Goal: Task Accomplishment & Management: Manage account settings

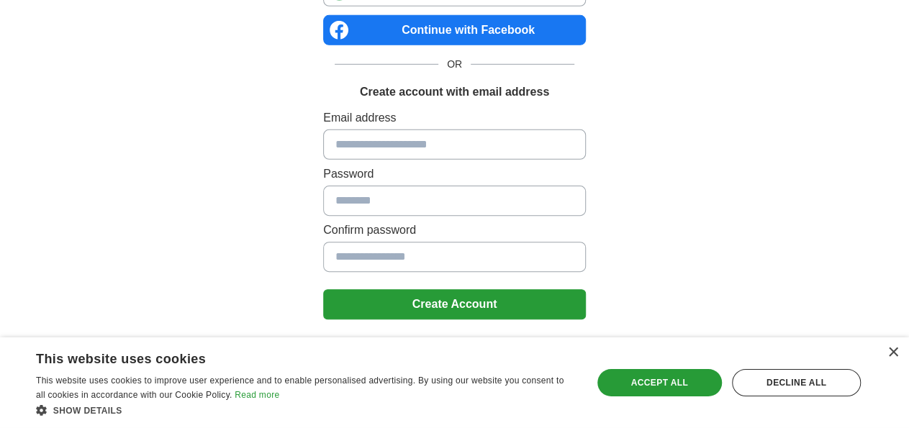
scroll to position [146, 0]
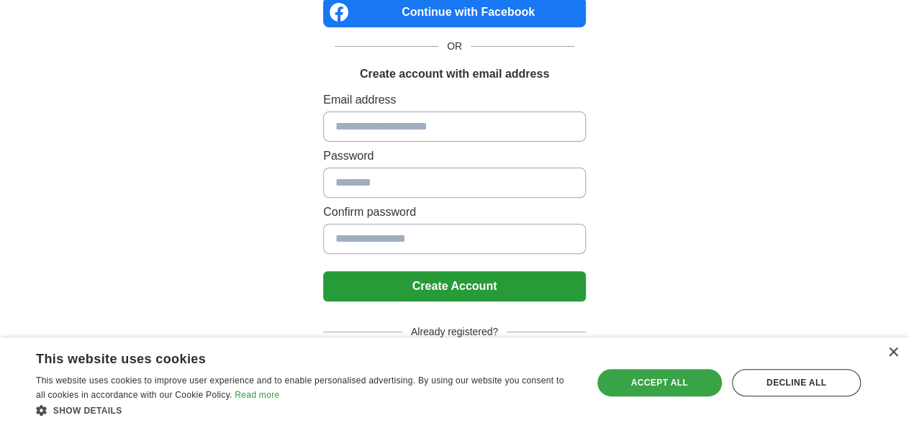
click at [642, 381] on div "Accept all" at bounding box center [659, 382] width 125 height 27
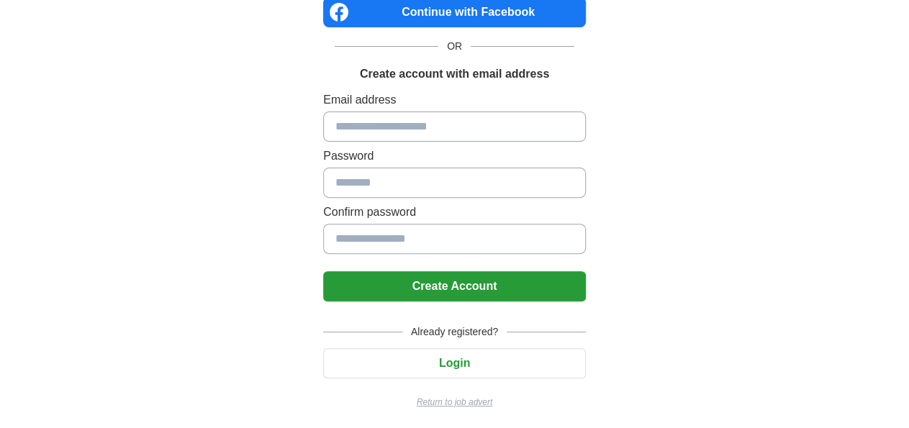
click at [414, 130] on input at bounding box center [454, 127] width 263 height 30
type input "**********"
click at [437, 297] on button "Create Account" at bounding box center [454, 286] width 263 height 30
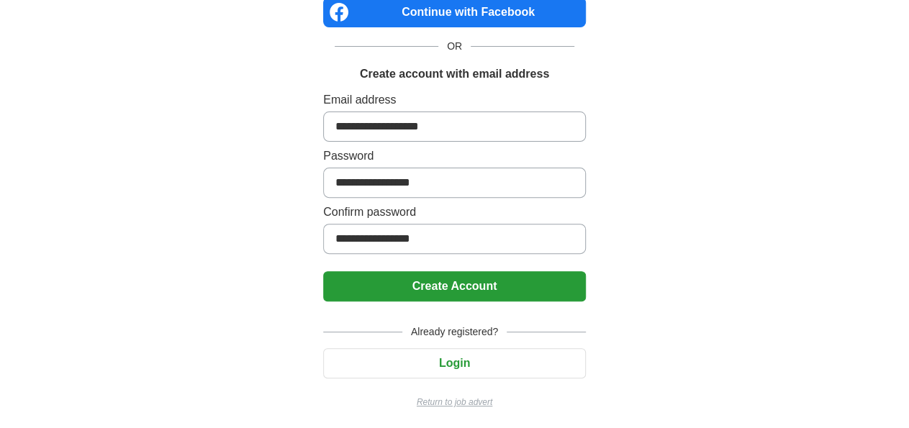
click at [425, 284] on button "Create Account" at bounding box center [454, 286] width 263 height 30
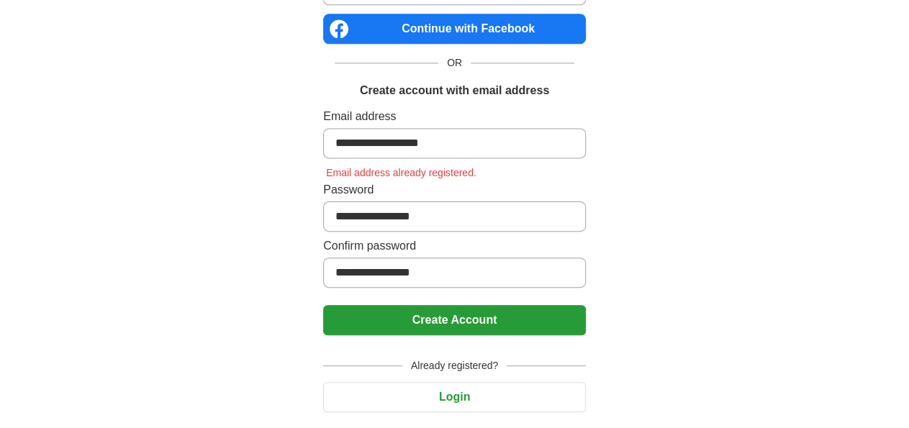
scroll to position [134, 0]
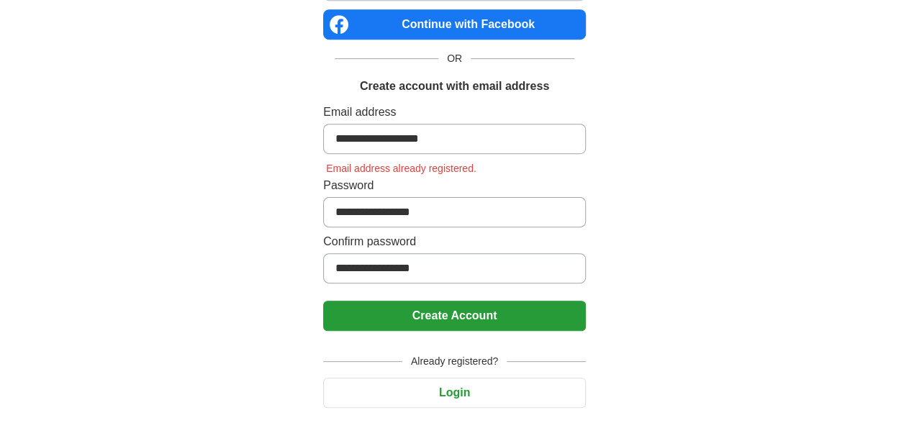
click at [471, 390] on button "Login" at bounding box center [454, 393] width 263 height 30
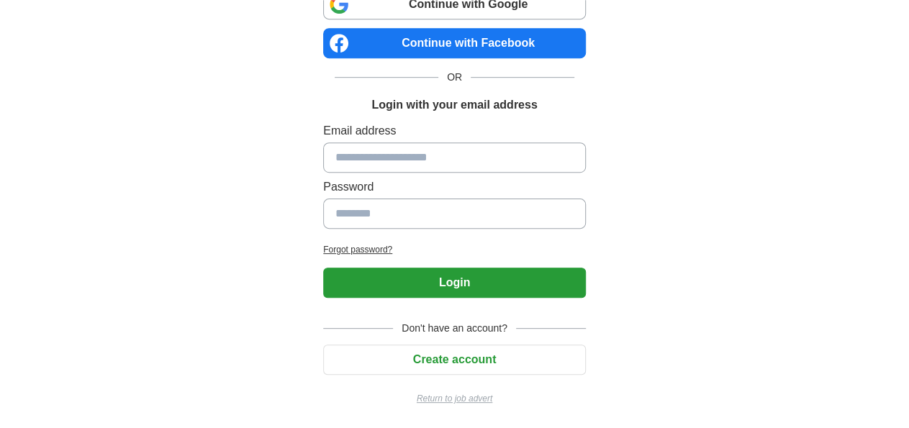
scroll to position [112, 0]
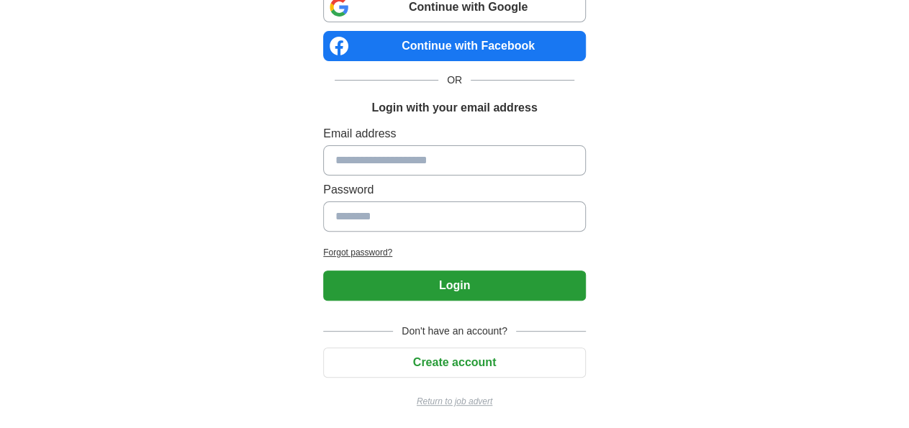
click at [377, 174] on div "Email address Password" at bounding box center [454, 181] width 263 height 112
click at [368, 149] on input at bounding box center [454, 160] width 263 height 30
type input "**********"
click at [444, 286] on button "Login" at bounding box center [454, 286] width 263 height 30
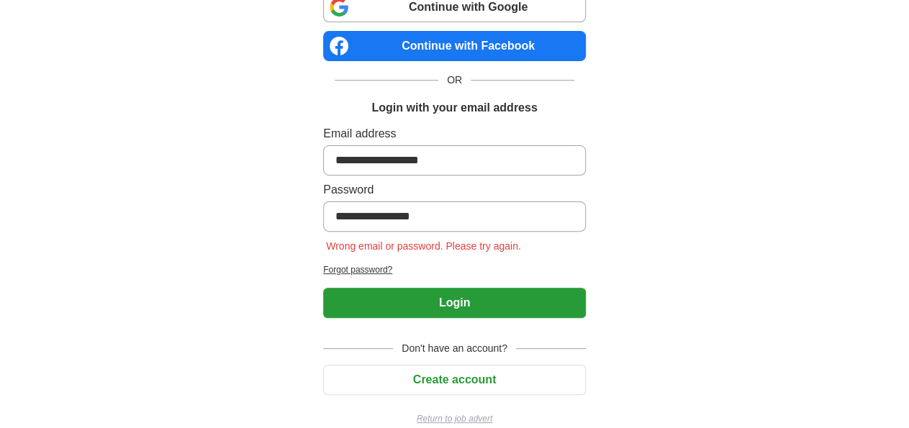
click at [340, 268] on h2 "Forgot password?" at bounding box center [454, 269] width 263 height 13
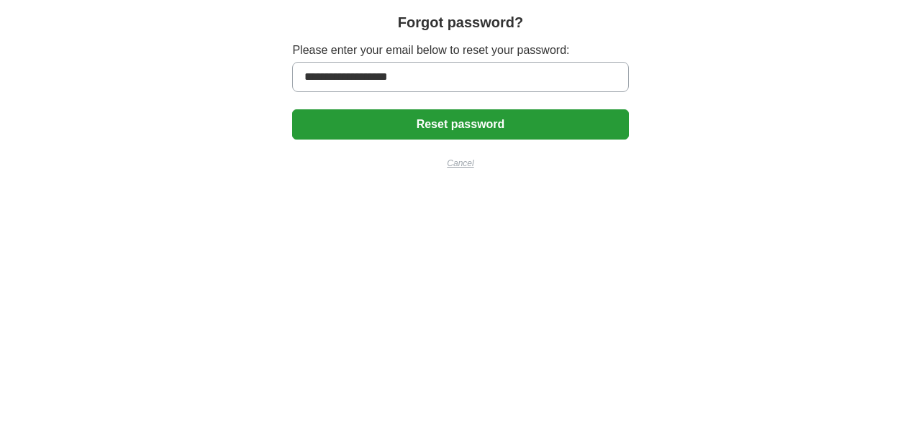
click at [397, 137] on button "Reset password" at bounding box center [460, 124] width 336 height 30
